Goal: Information Seeking & Learning: Learn about a topic

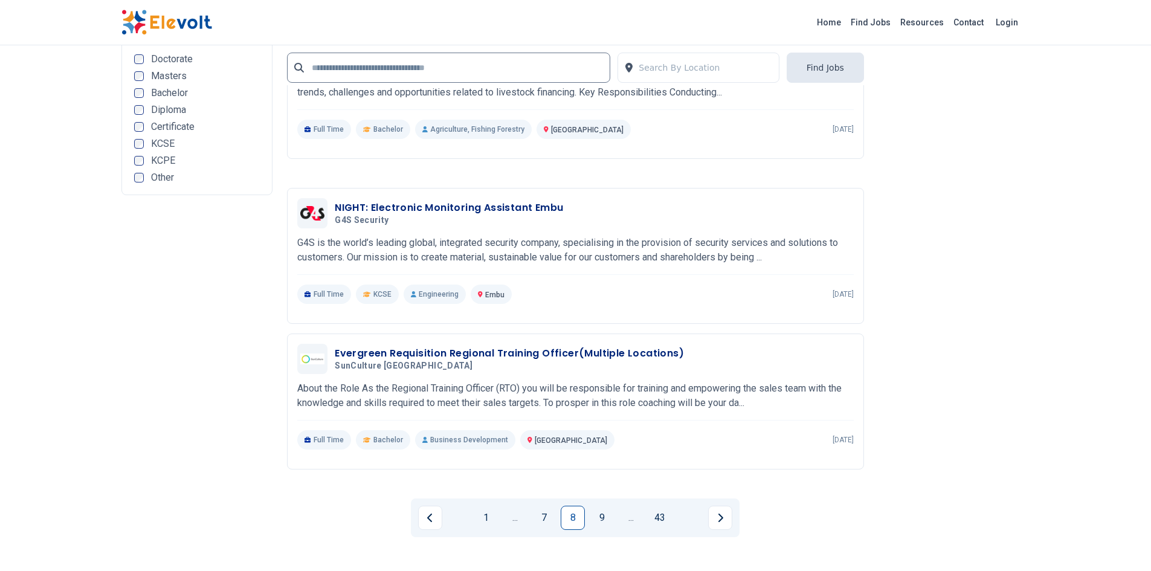
scroll to position [2295, 0]
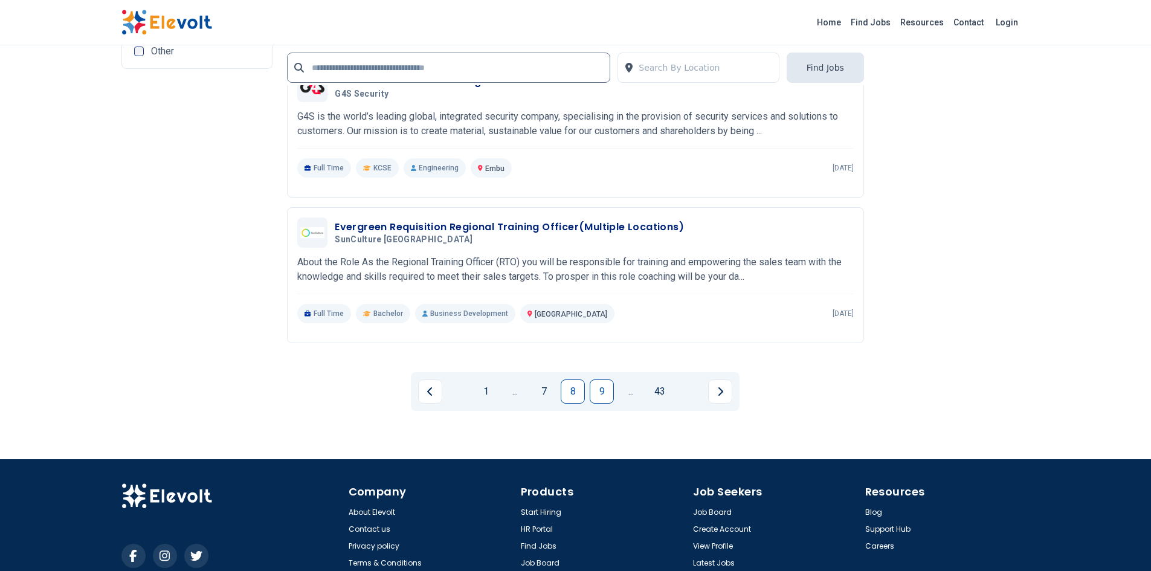
click at [602, 382] on link "9" at bounding box center [602, 391] width 24 height 24
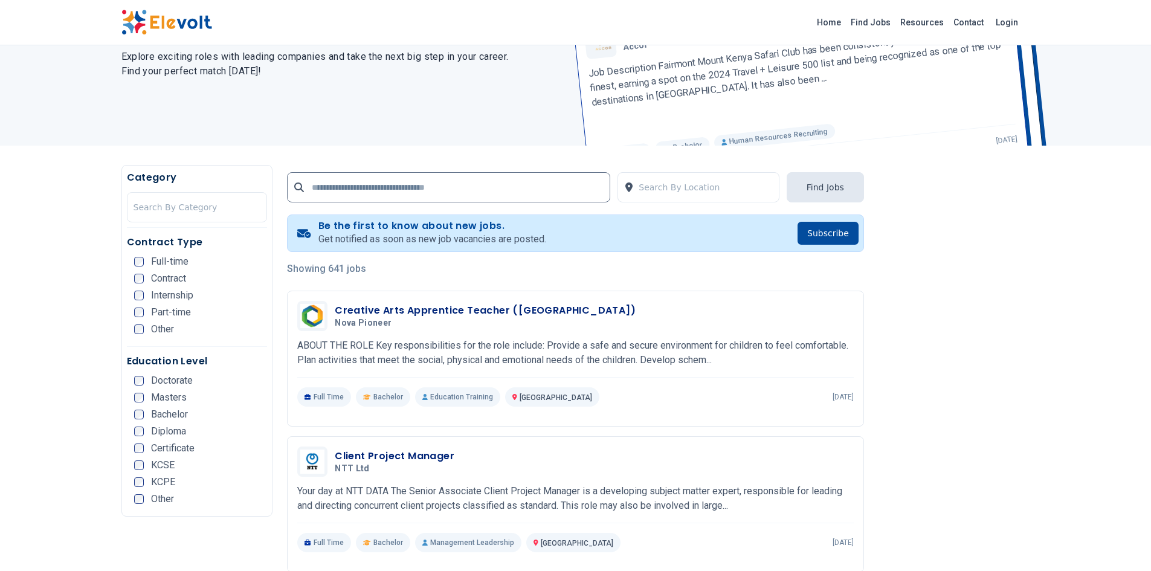
scroll to position [121, 0]
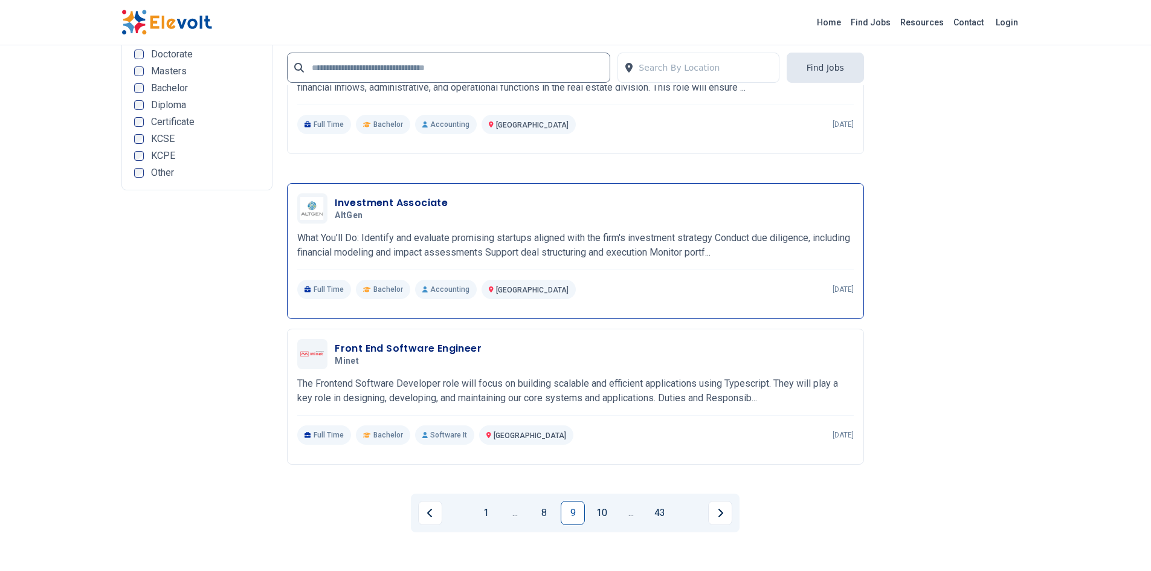
scroll to position [2175, 0]
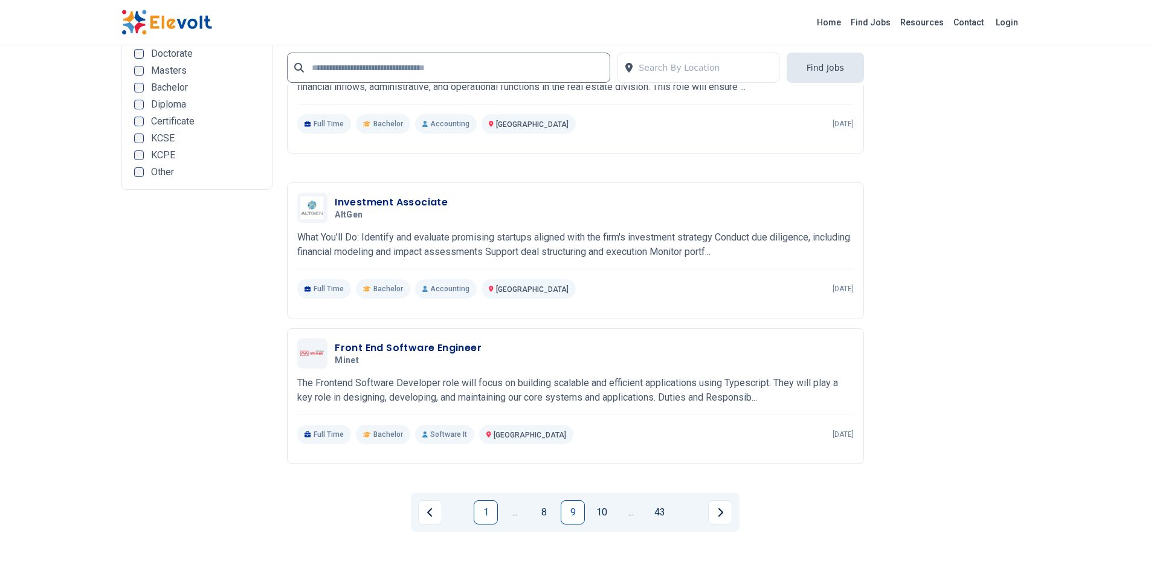
click at [480, 500] on link "1" at bounding box center [486, 512] width 24 height 24
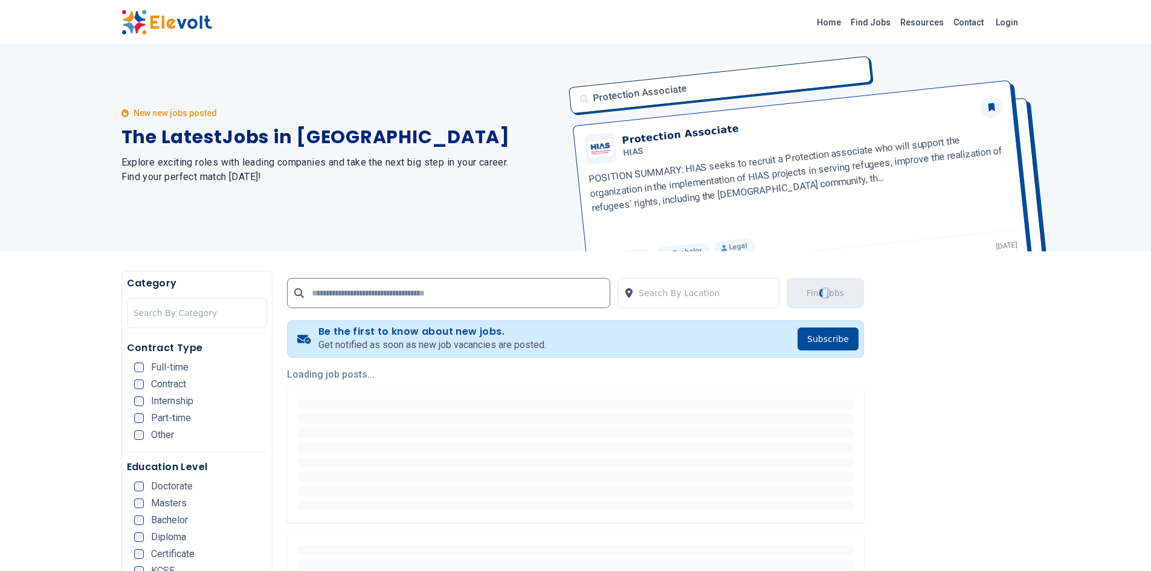
scroll to position [0, 0]
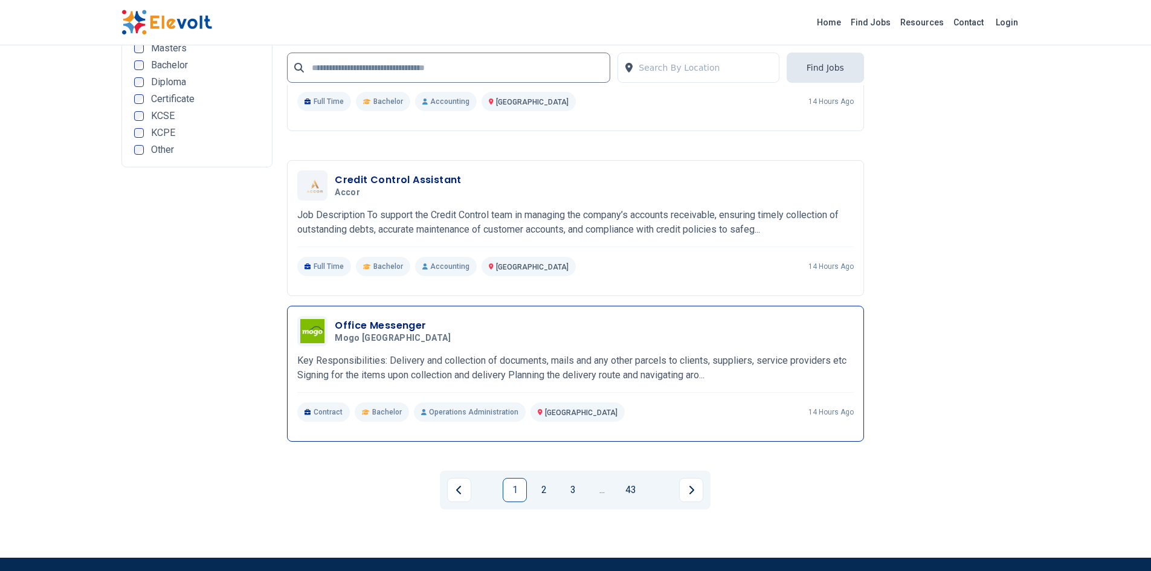
scroll to position [2416, 0]
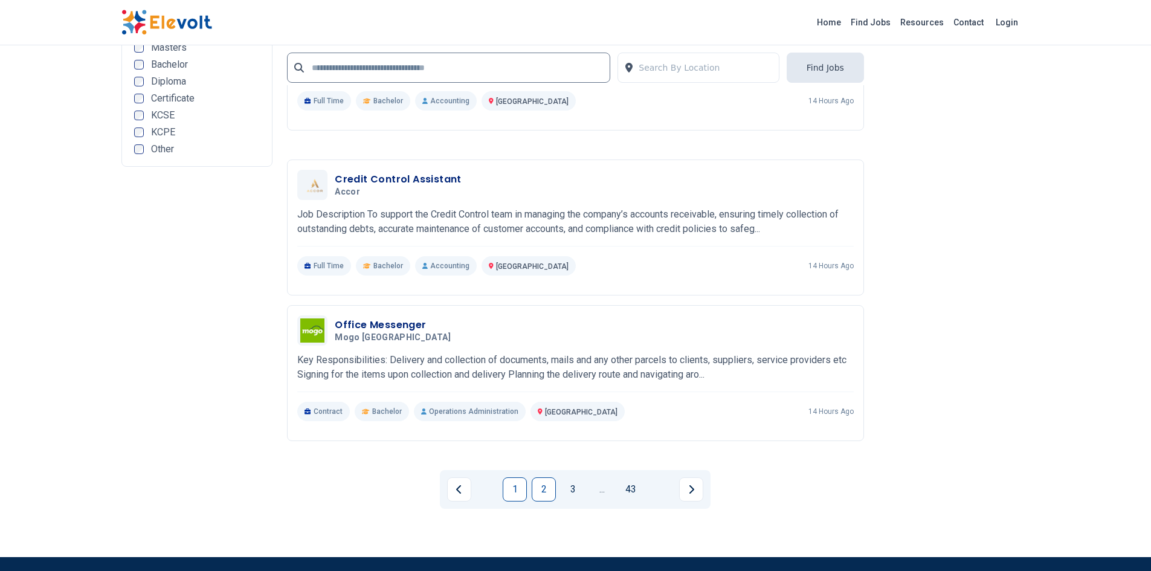
click at [544, 486] on link "2" at bounding box center [544, 489] width 24 height 24
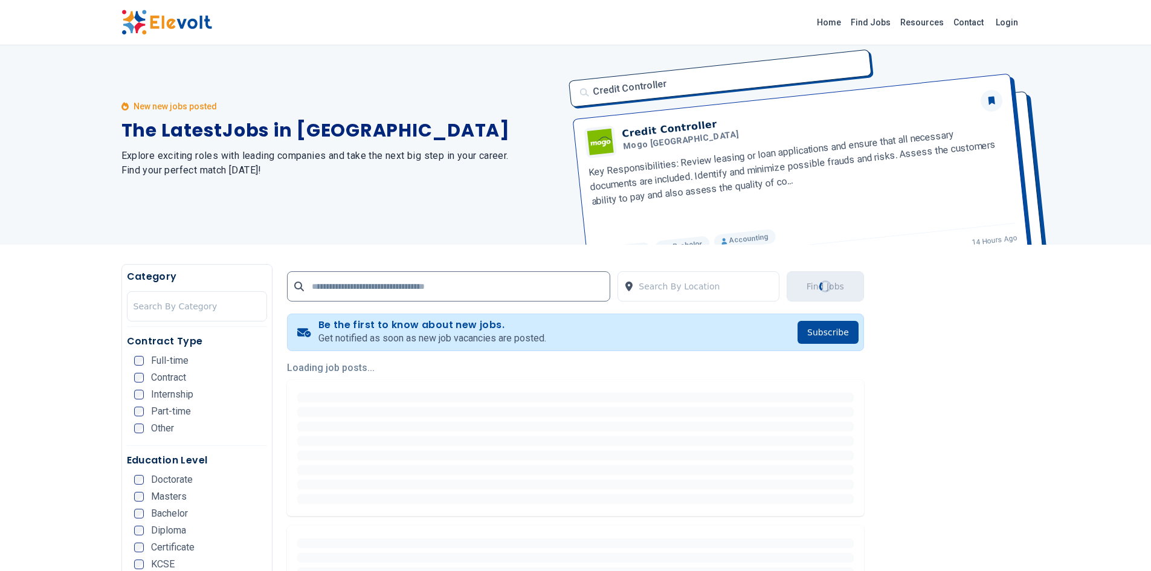
scroll to position [0, 0]
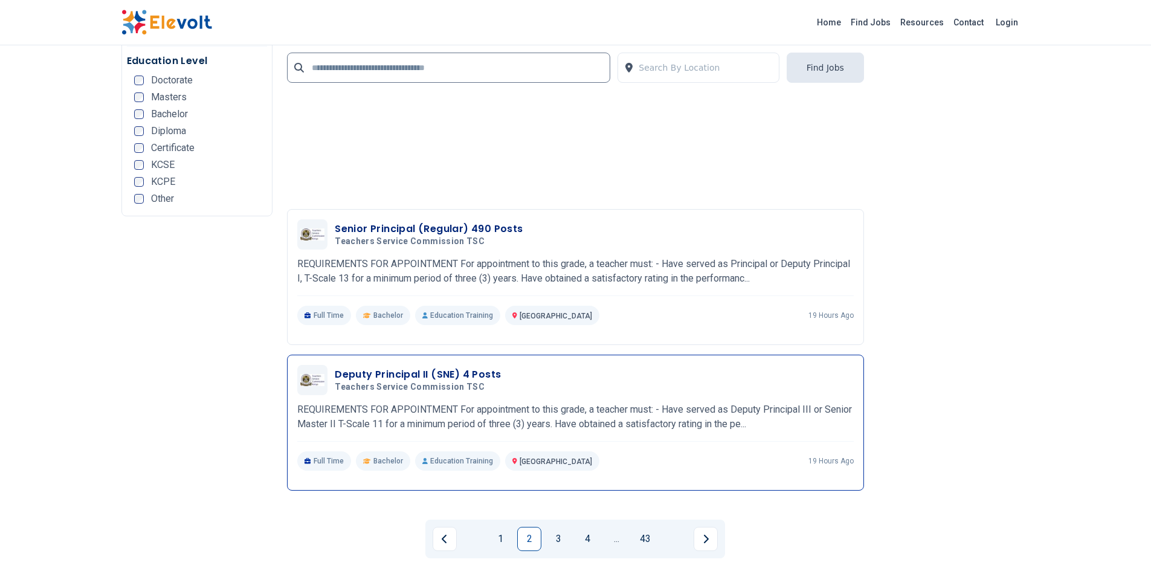
scroll to position [2356, 0]
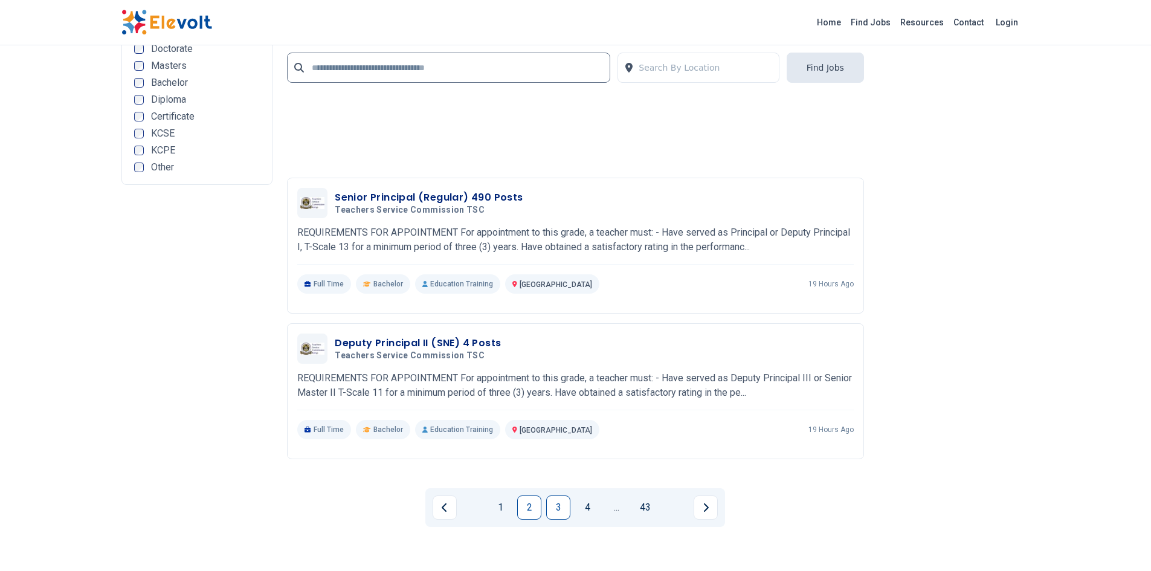
click at [563, 510] on link "3" at bounding box center [558, 507] width 24 height 24
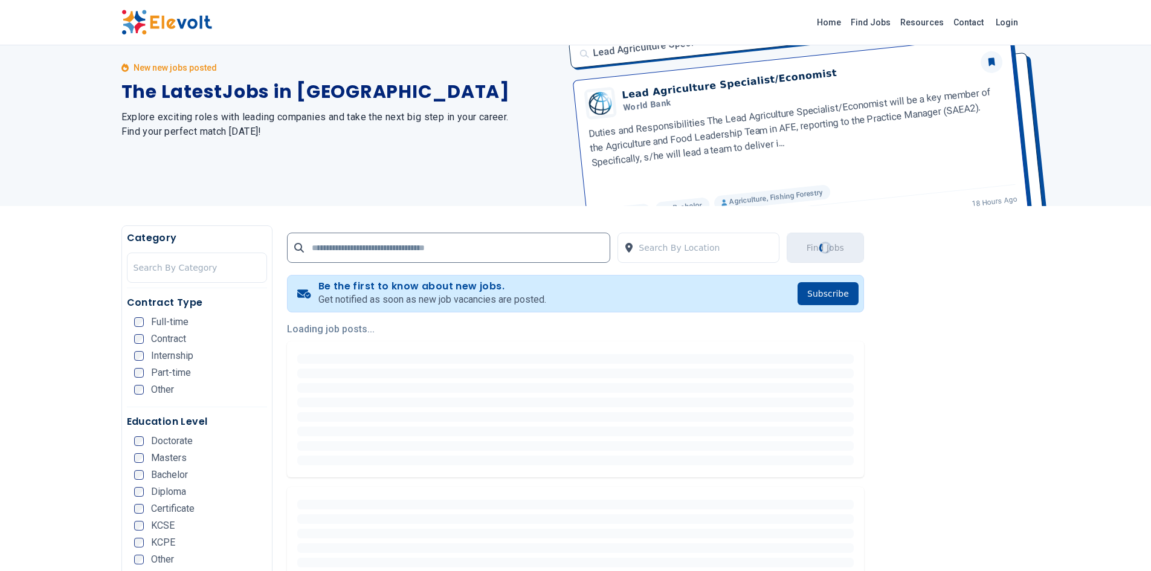
scroll to position [0, 0]
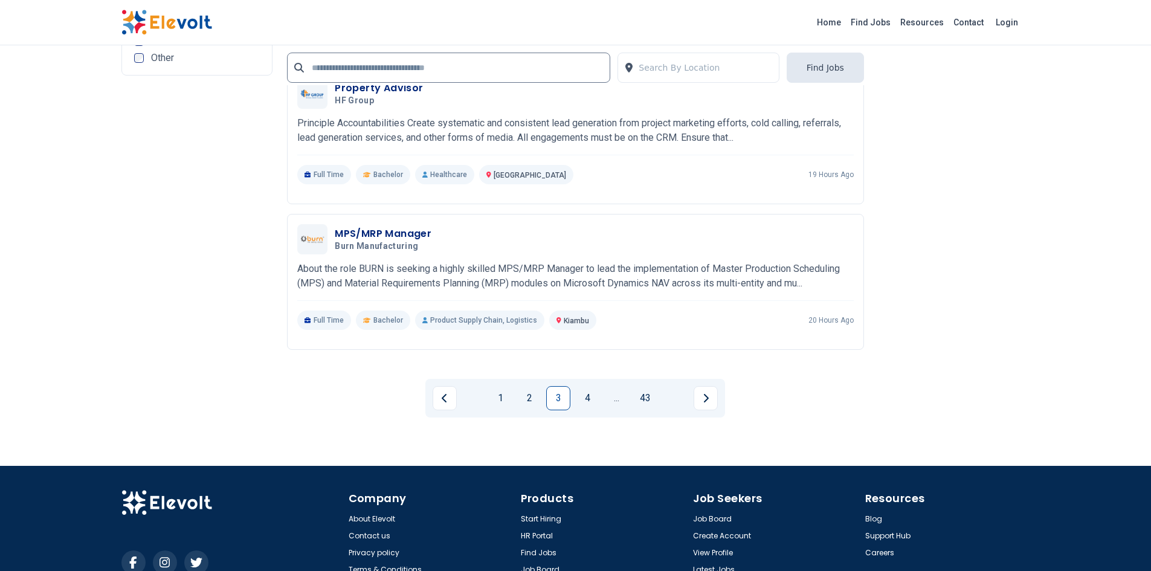
scroll to position [2658, 0]
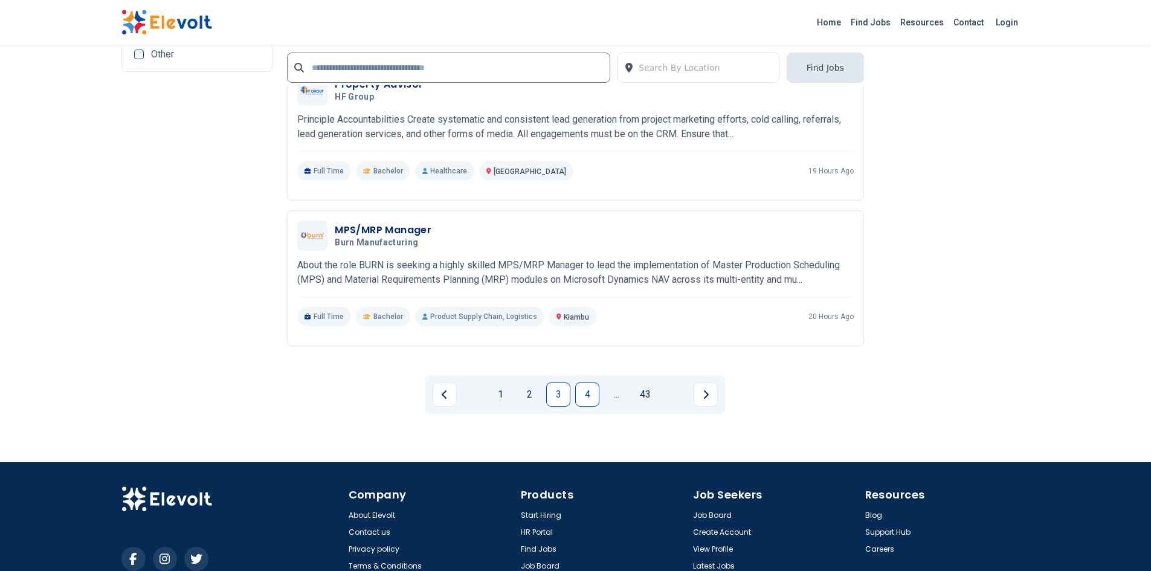
click at [590, 403] on link "4" at bounding box center [587, 394] width 24 height 24
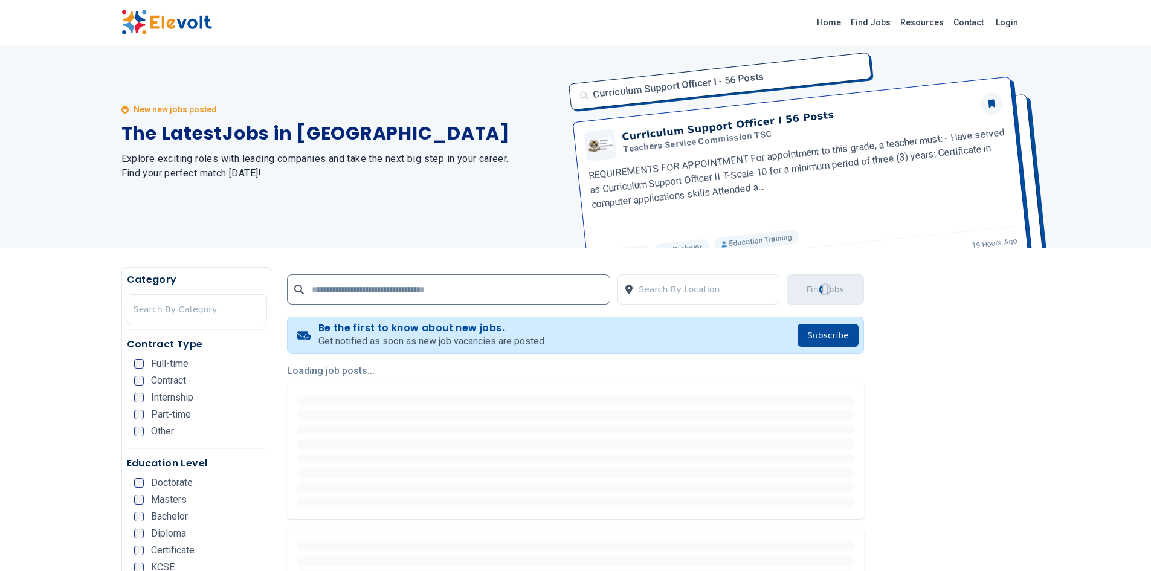
scroll to position [0, 0]
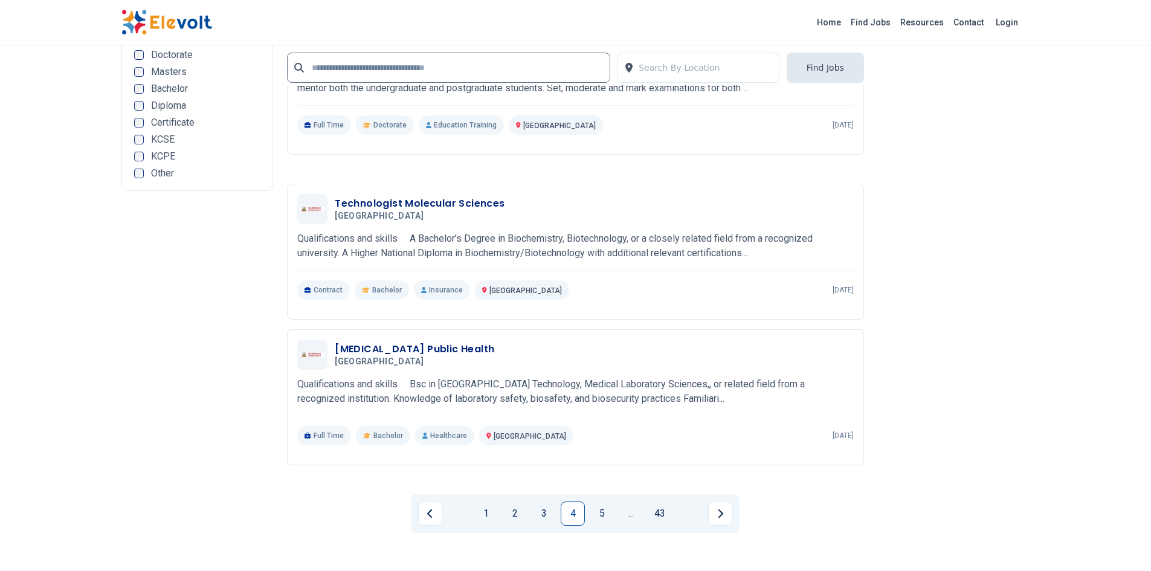
scroll to position [2175, 0]
click at [599, 501] on link "5" at bounding box center [602, 512] width 24 height 24
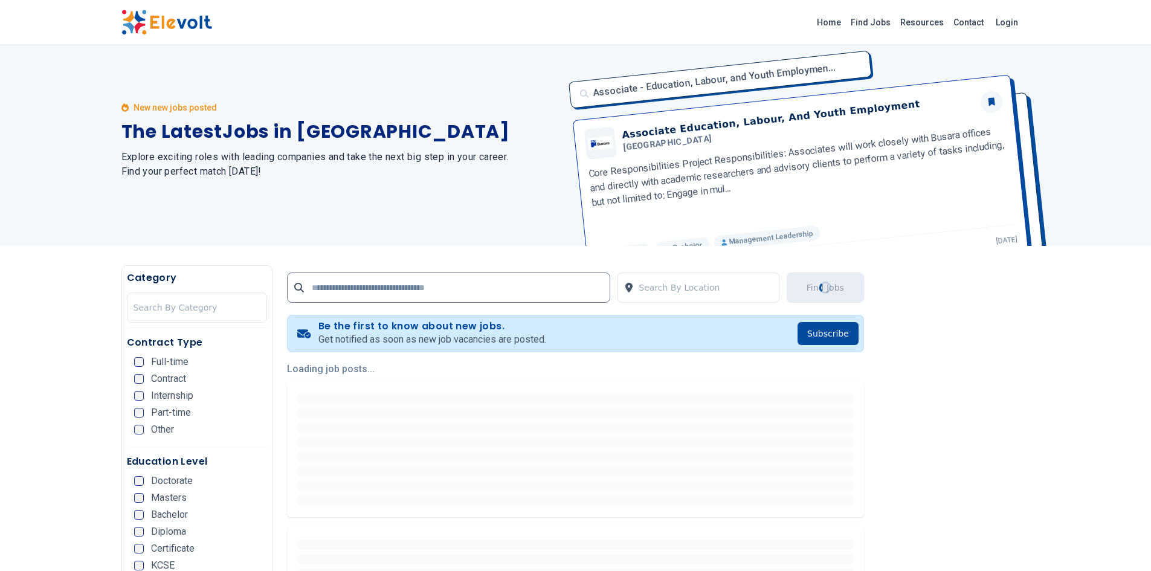
scroll to position [0, 0]
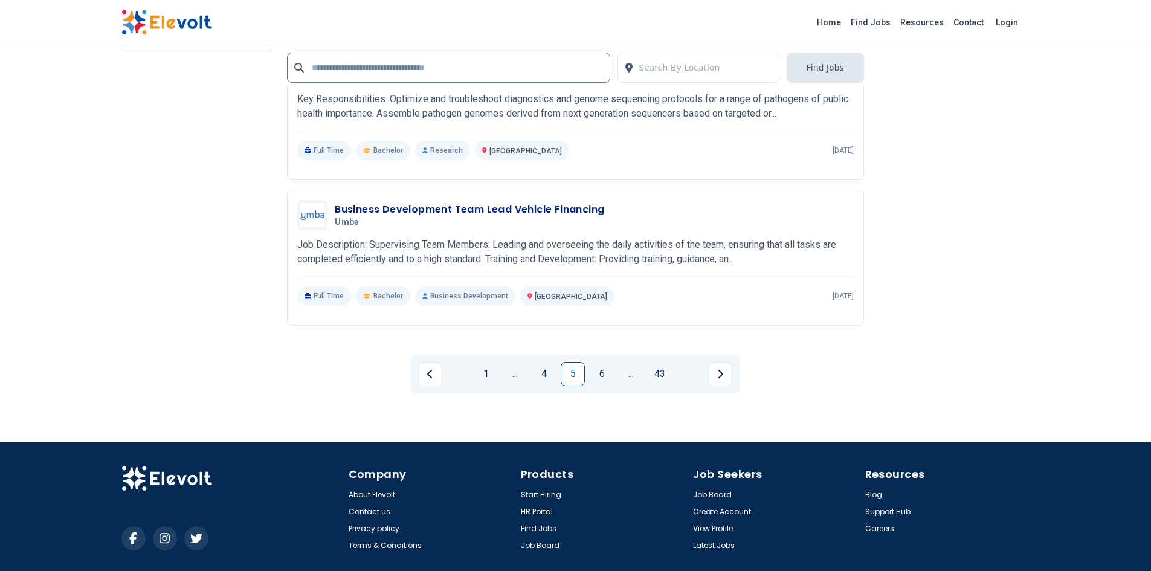
scroll to position [2597, 0]
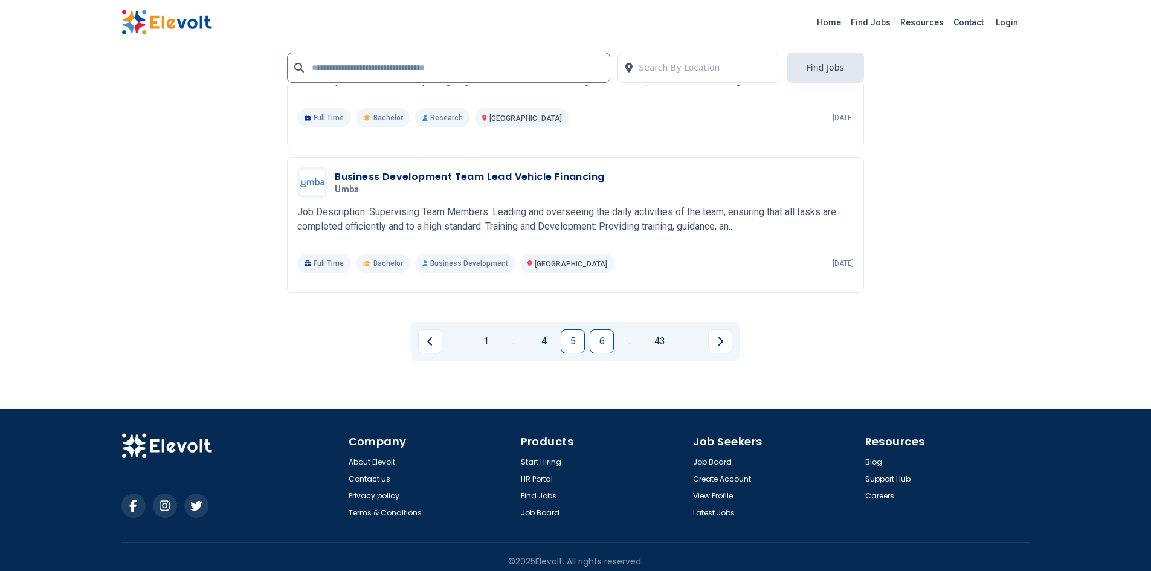
click at [603, 352] on link "6" at bounding box center [602, 341] width 24 height 24
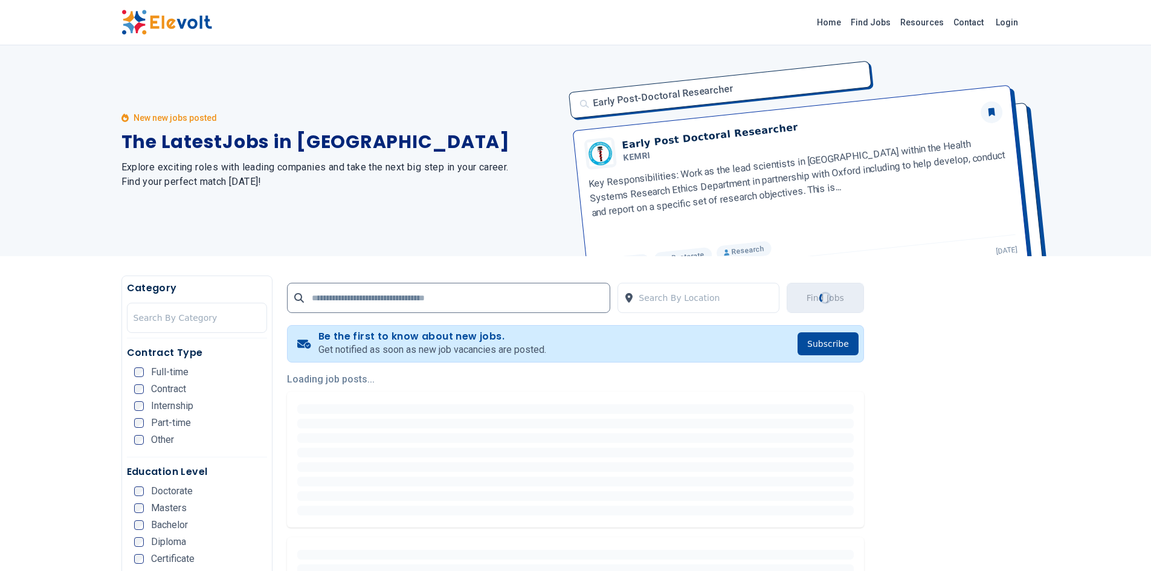
scroll to position [0, 0]
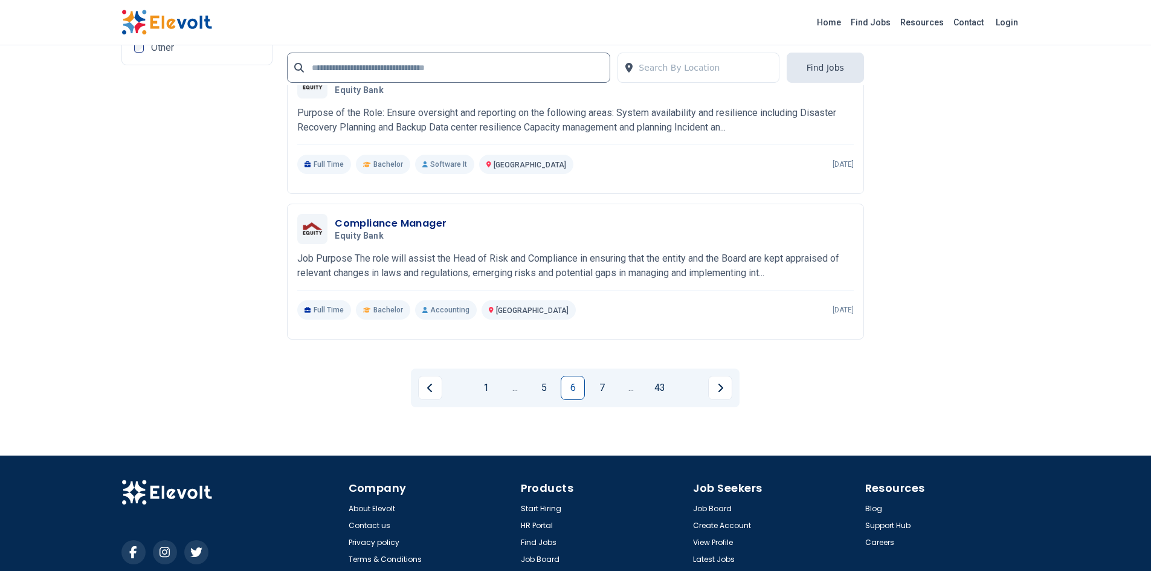
scroll to position [2295, 0]
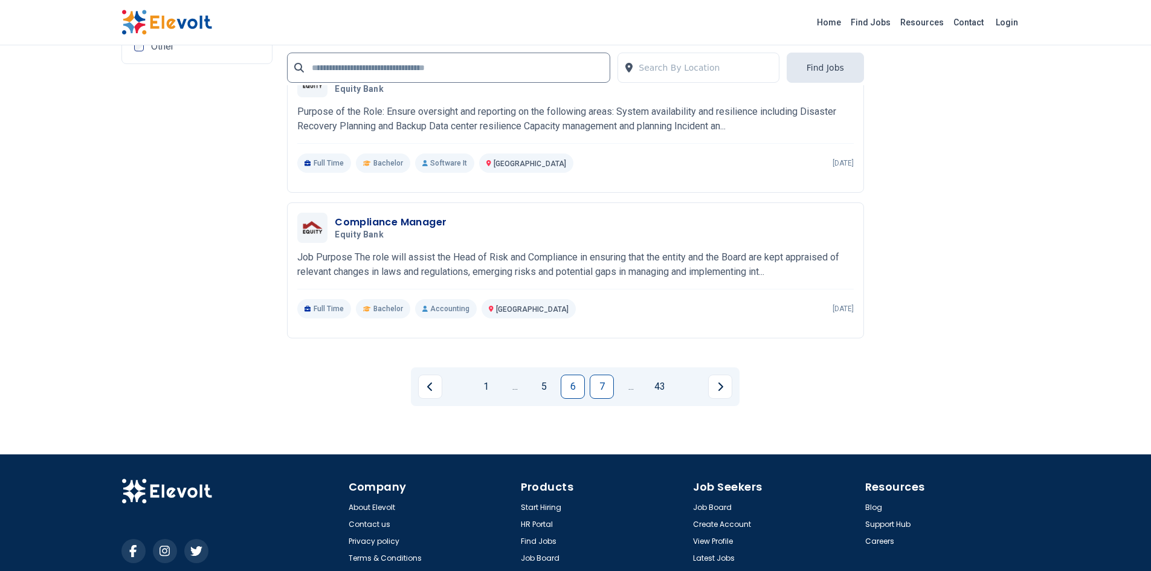
click at [592, 387] on link "7" at bounding box center [602, 387] width 24 height 24
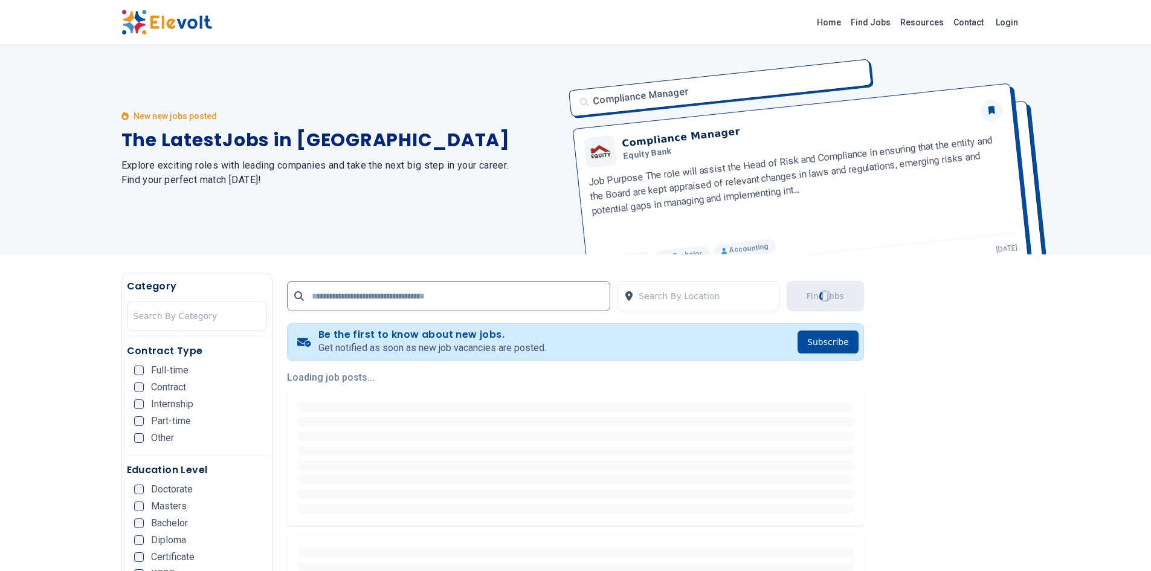
scroll to position [0, 0]
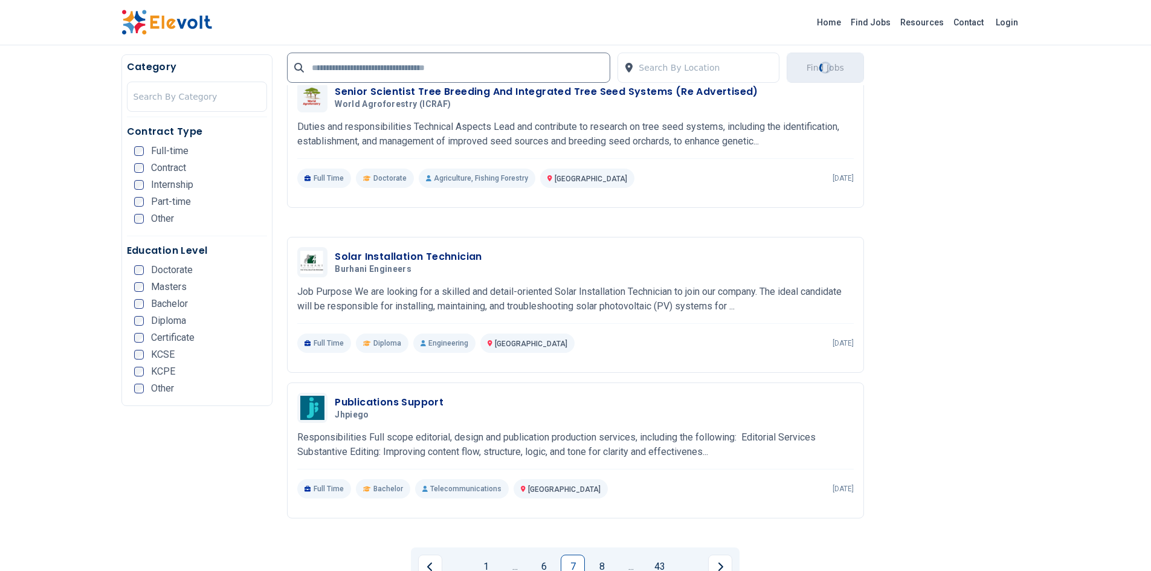
scroll to position [2235, 0]
